Goal: Information Seeking & Learning: Learn about a topic

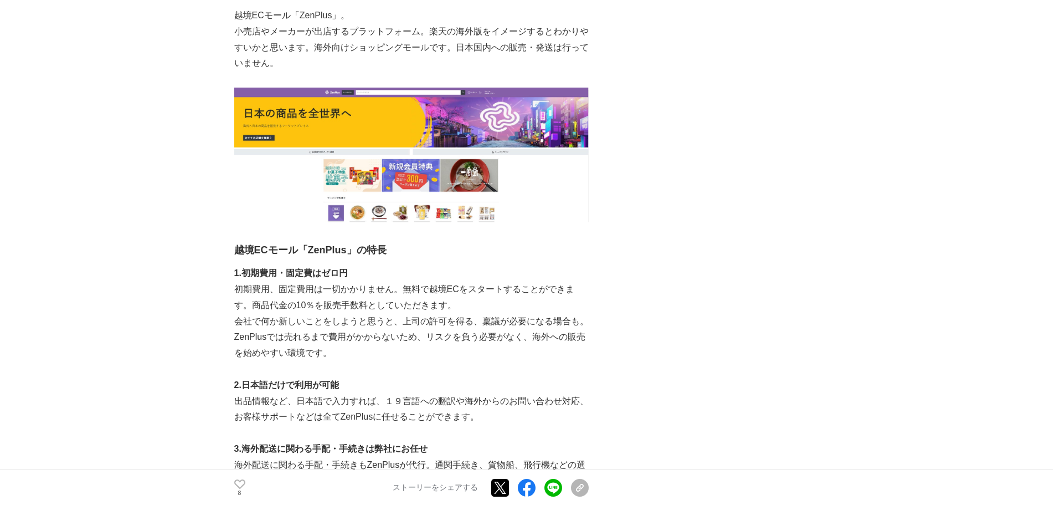
scroll to position [942, 0]
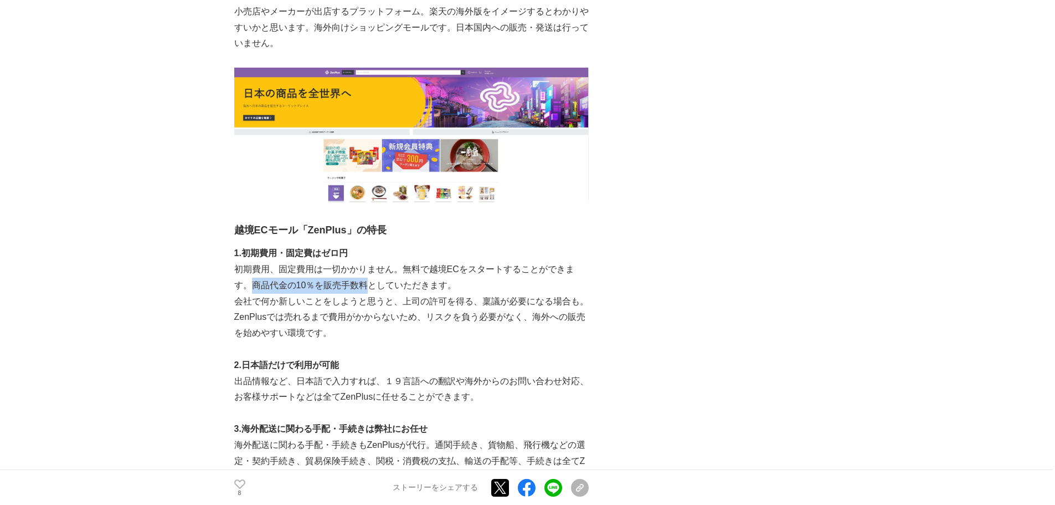
drag, startPoint x: 249, startPoint y: 287, endPoint x: 367, endPoint y: 284, distance: 117.5
click at [367, 284] on p "初期費用、固定費用は一切かかりません。無料で越境ECをスタートすることができます。商品代金の10％を販売手数料としていただきます。" at bounding box center [411, 277] width 354 height 32
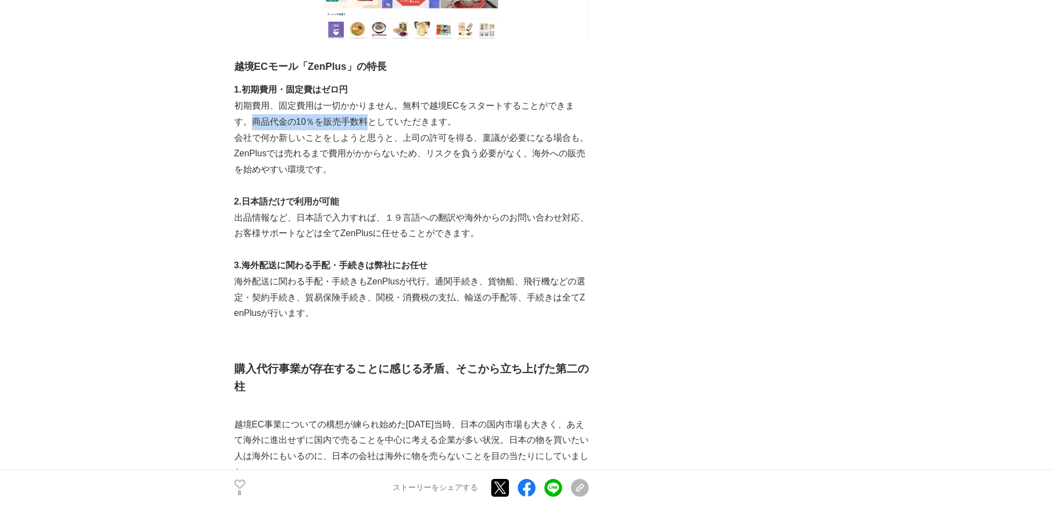
scroll to position [1108, 0]
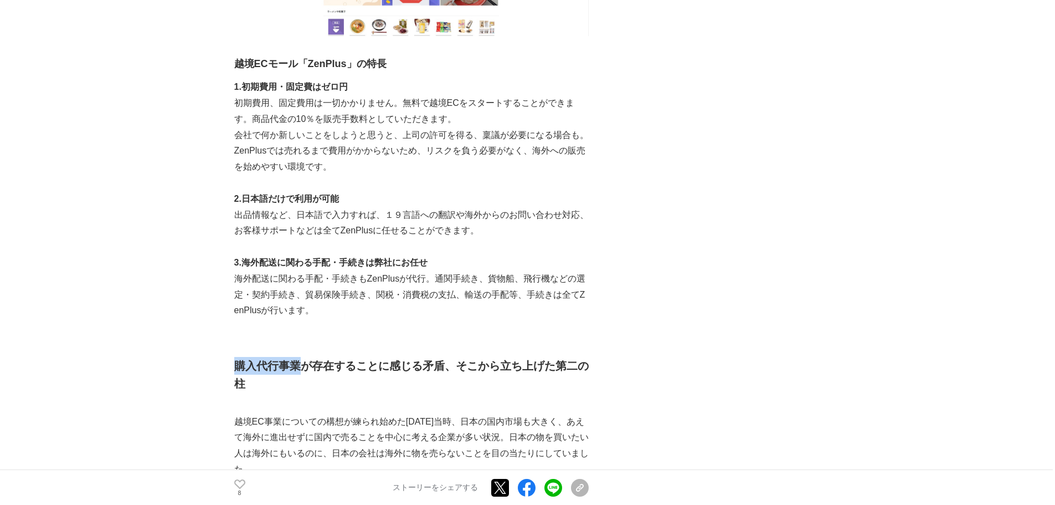
drag, startPoint x: 235, startPoint y: 362, endPoint x: 297, endPoint y: 357, distance: 62.2
click at [297, 357] on h2 "購入代行事業が存在することに感じる矛盾、そこから立ち上げた第二の柱" at bounding box center [411, 374] width 354 height 35
drag, startPoint x: 312, startPoint y: 362, endPoint x: 465, endPoint y: 367, distance: 153.0
click at [465, 367] on h2 "購入代行事業が存在することに感じる矛盾、そこから立ち上げた第二の柱" at bounding box center [411, 374] width 354 height 35
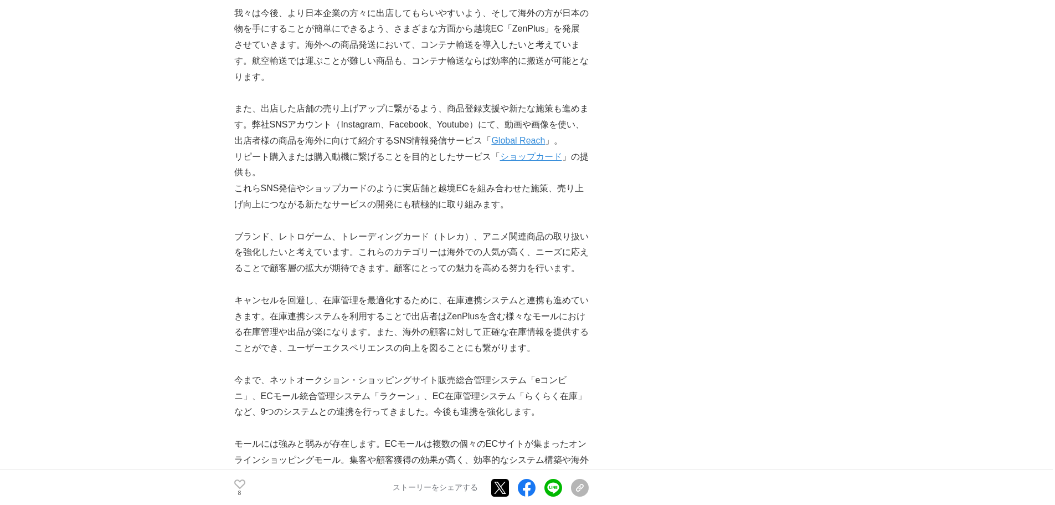
scroll to position [3157, 0]
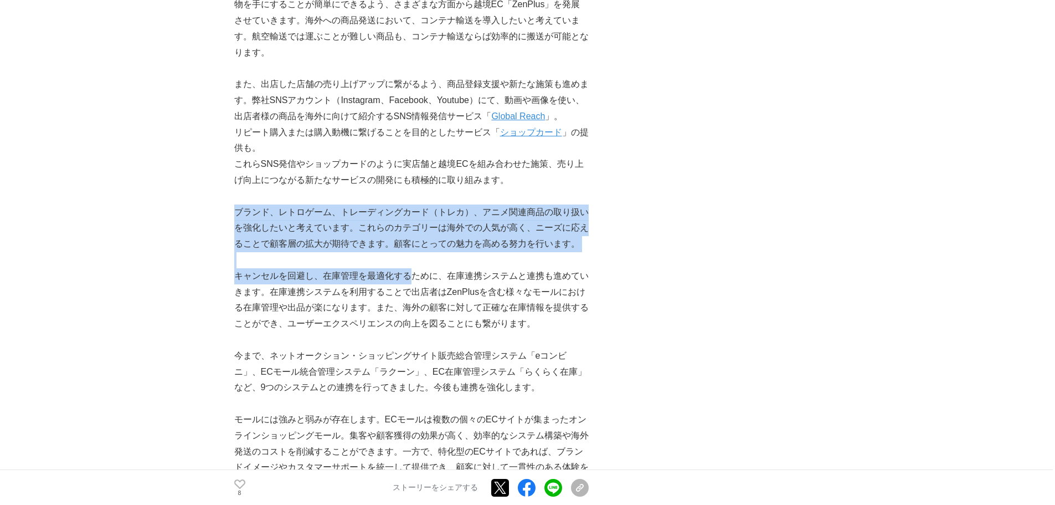
drag, startPoint x: 235, startPoint y: 211, endPoint x: 390, endPoint y: 272, distance: 166.6
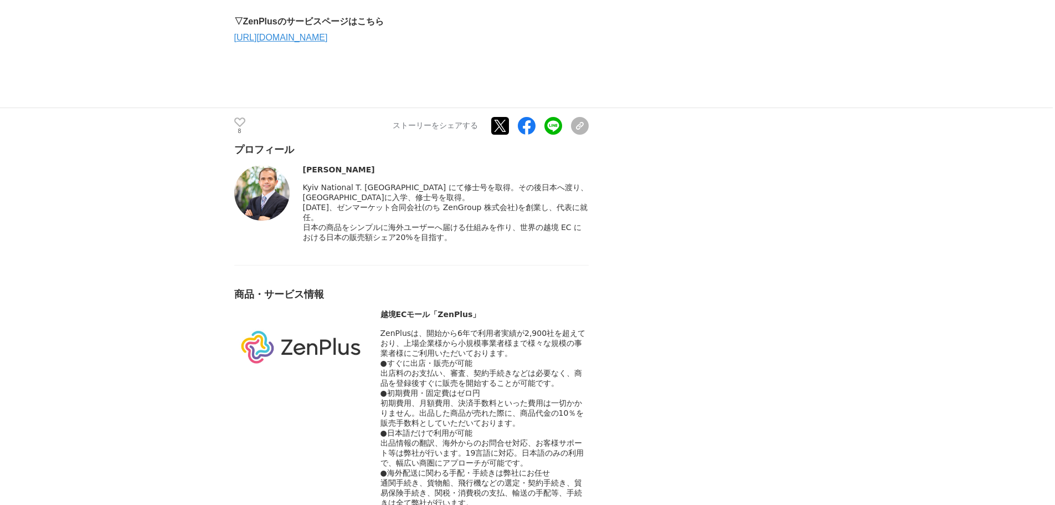
scroll to position [3821, 0]
